Goal: Transaction & Acquisition: Purchase product/service

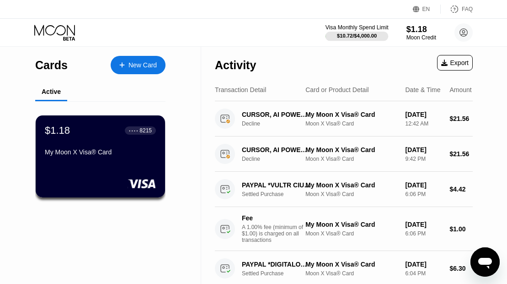
click at [372, 32] on div at bounding box center [357, 36] width 63 height 9
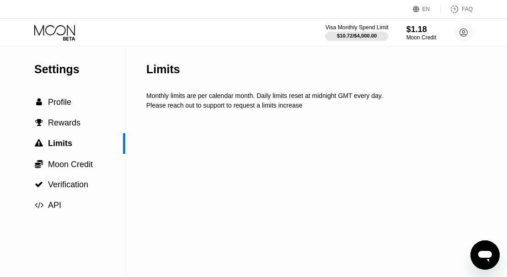
click at [366, 35] on div "$10.72 / $4,000.00" at bounding box center [357, 35] width 40 height 5
click at [78, 106] on div " Profile" at bounding box center [62, 102] width 125 height 10
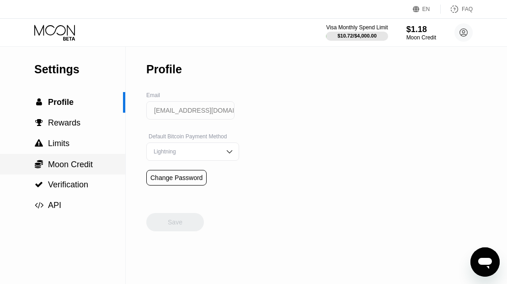
click at [81, 163] on span "Moon Credit" at bounding box center [70, 164] width 45 height 9
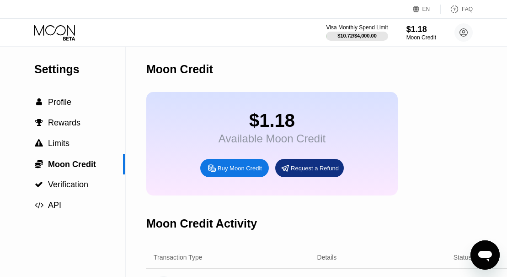
click at [220, 165] on div "Buy Moon Credit" at bounding box center [240, 168] width 44 height 8
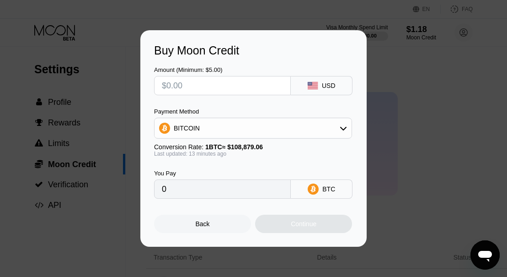
click at [215, 89] on input "text" at bounding box center [222, 85] width 121 height 18
type input "$23"
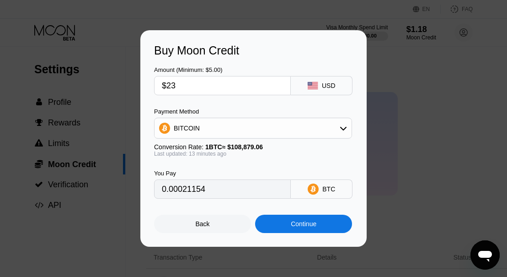
type input "0.00021154"
click at [240, 65] on div "Amount (Minimum: $5.00) $23 USD" at bounding box center [253, 76] width 199 height 38
click at [228, 85] on input "$23" at bounding box center [222, 85] width 121 height 18
type input "$2"
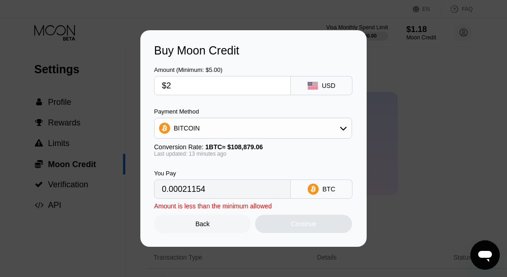
type input "0.00001840"
type input "$22."
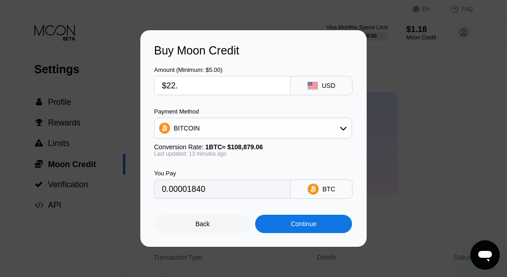
type input "0.00020235"
type input "$22.5"
type input "0.00020694"
type input "$22.5"
click at [249, 66] on div "Amount (Minimum: $5.00)" at bounding box center [222, 69] width 137 height 7
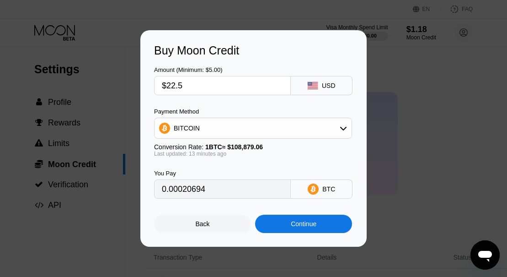
click at [301, 223] on div "Continue" at bounding box center [304, 223] width 26 height 7
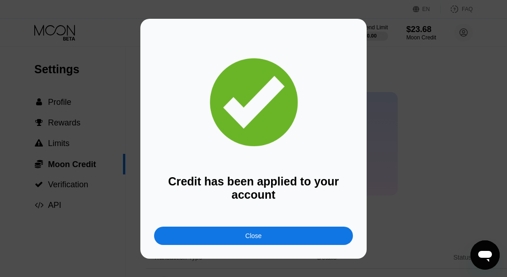
click at [322, 231] on div "Close" at bounding box center [253, 235] width 199 height 18
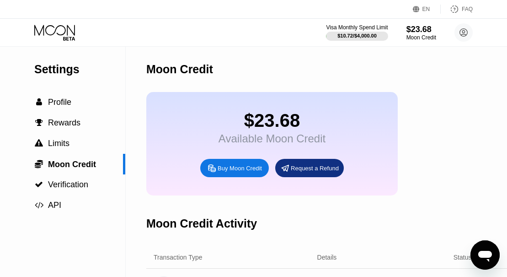
click at [60, 34] on icon at bounding box center [54, 30] width 41 height 11
